Goal: Task Accomplishment & Management: Manage account settings

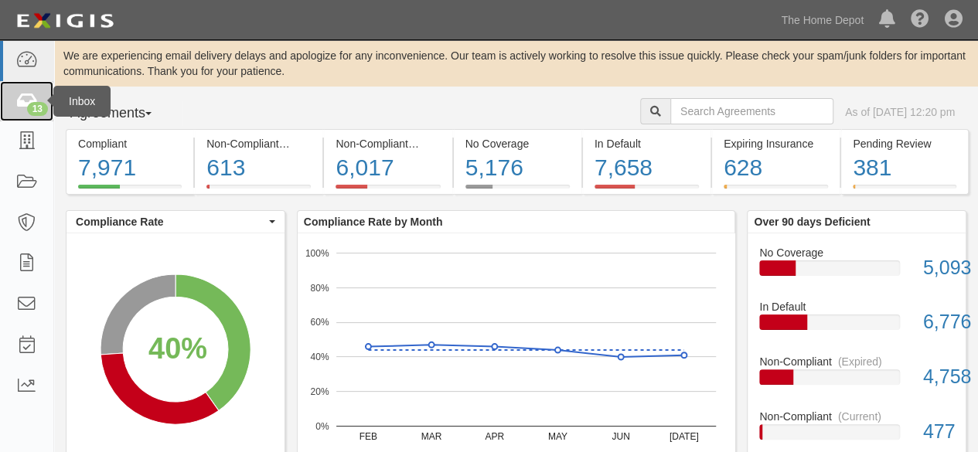
click at [25, 107] on icon at bounding box center [26, 102] width 22 height 18
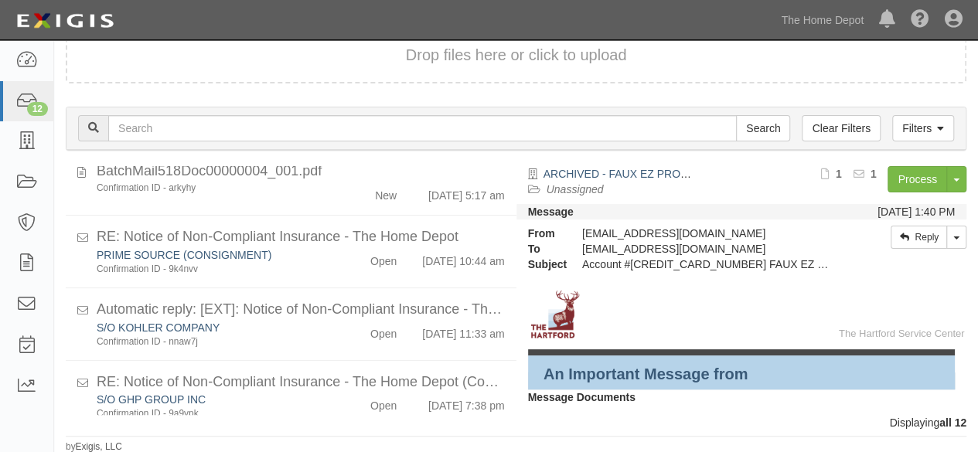
scroll to position [660, 0]
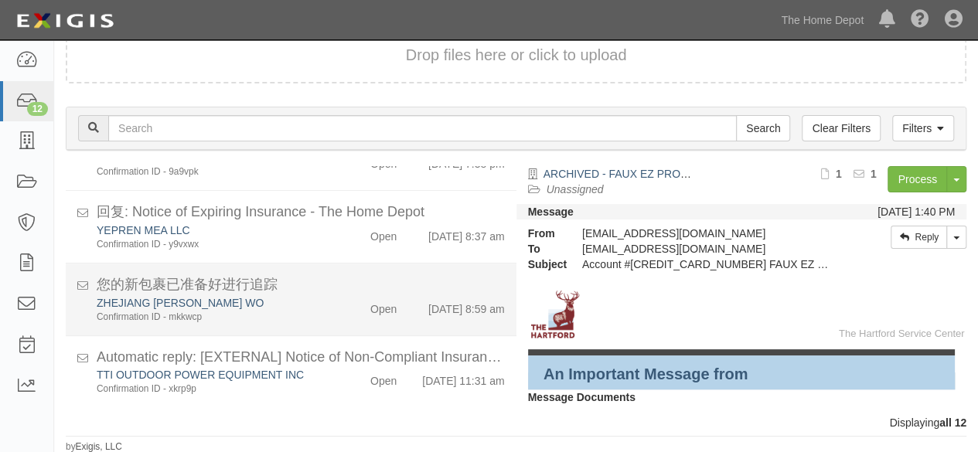
scroll to position [660, 0]
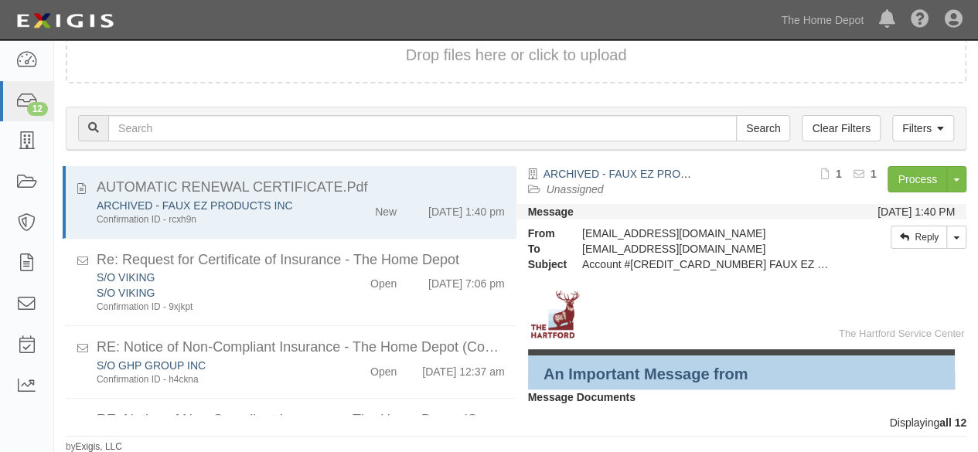
scroll to position [660, 0]
